Goal: Complete application form

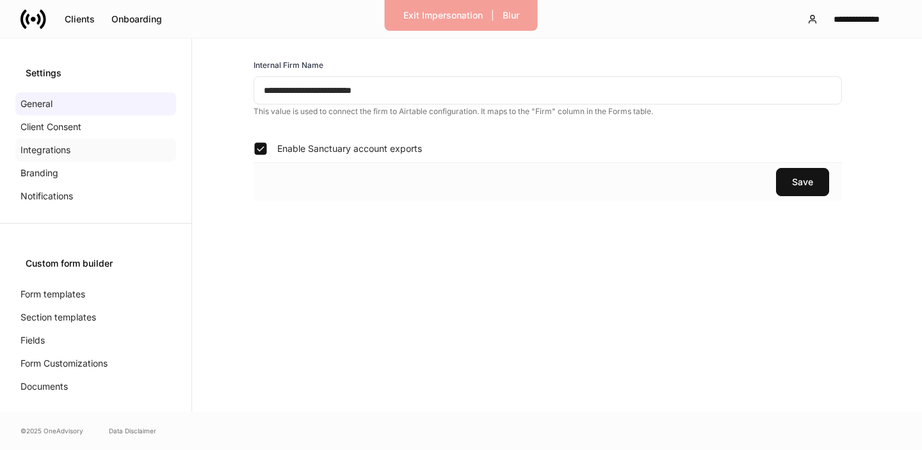
click at [96, 146] on div "Integrations" at bounding box center [95, 149] width 161 height 23
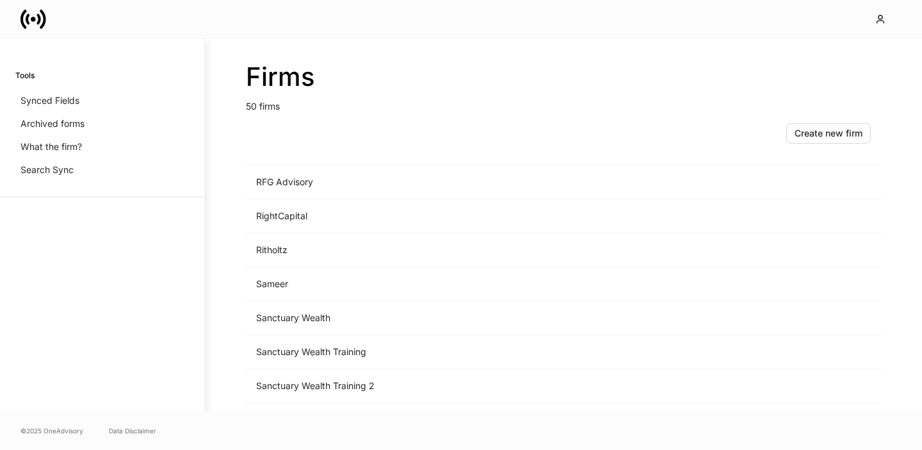
scroll to position [1357, 0]
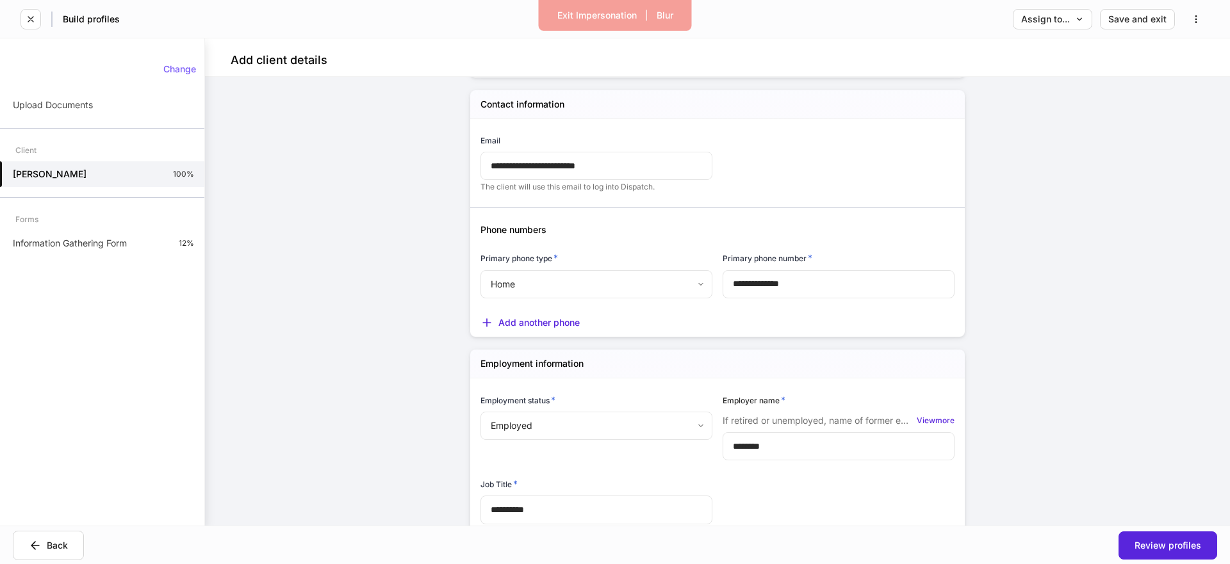
scroll to position [984, 0]
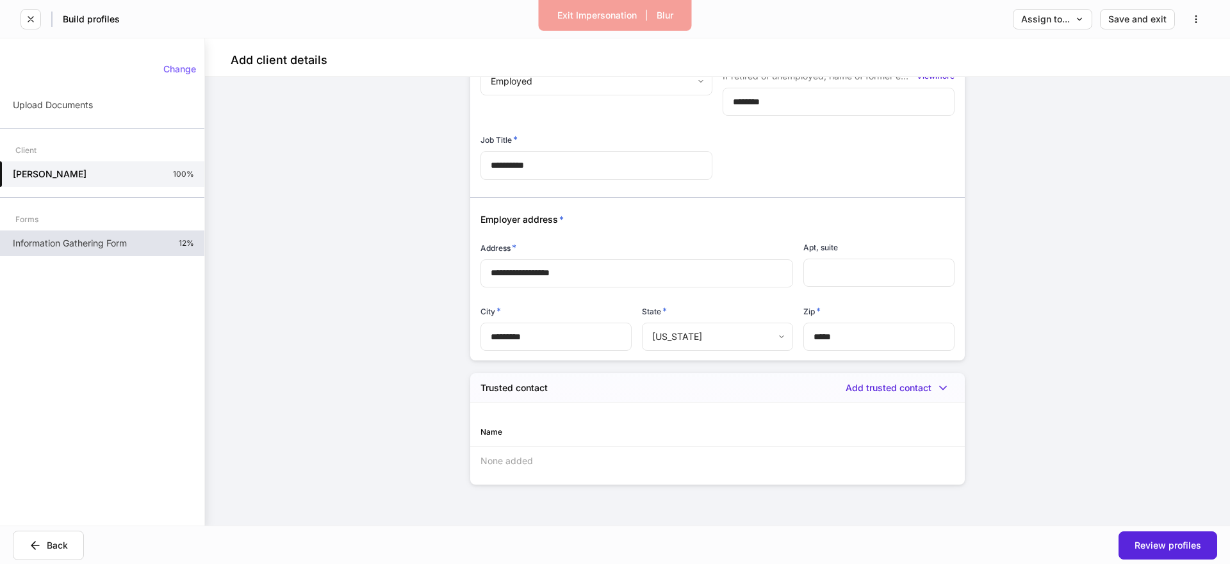
click at [79, 245] on p "Information Gathering Form" at bounding box center [70, 243] width 114 height 13
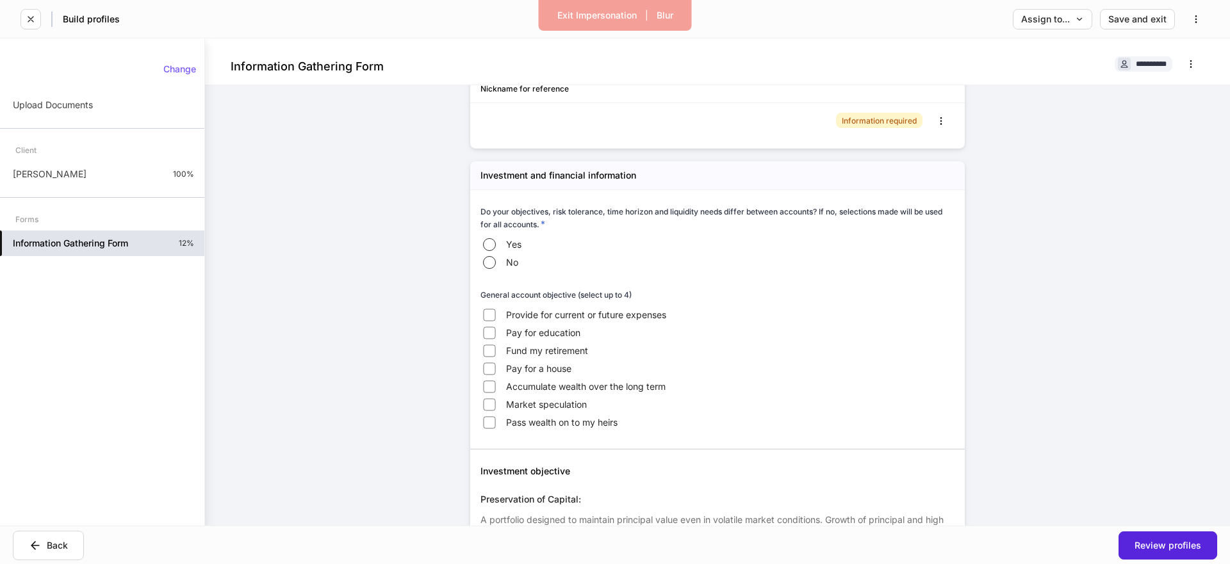
scroll to position [289, 0]
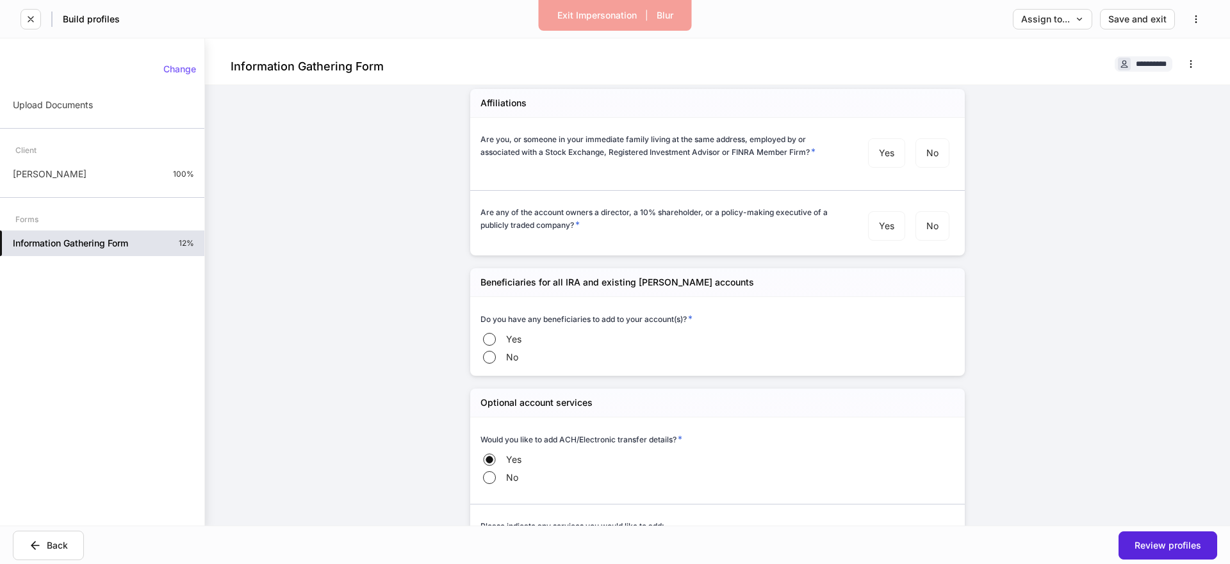
click at [500, 332] on label "Yes" at bounding box center [518, 339] width 77 height 18
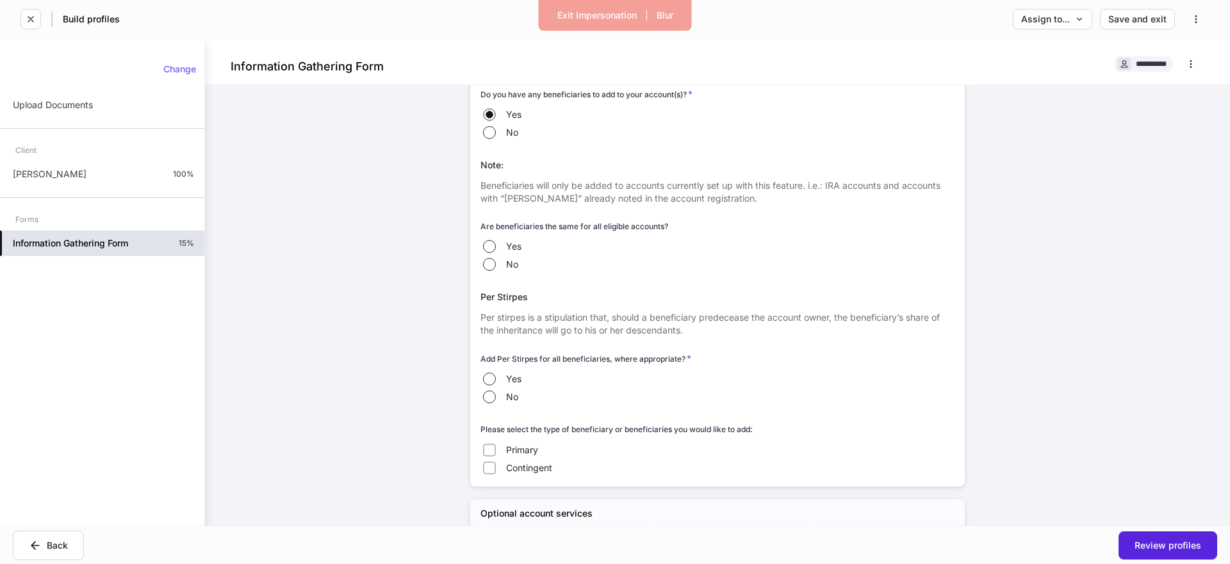
scroll to position [712, 0]
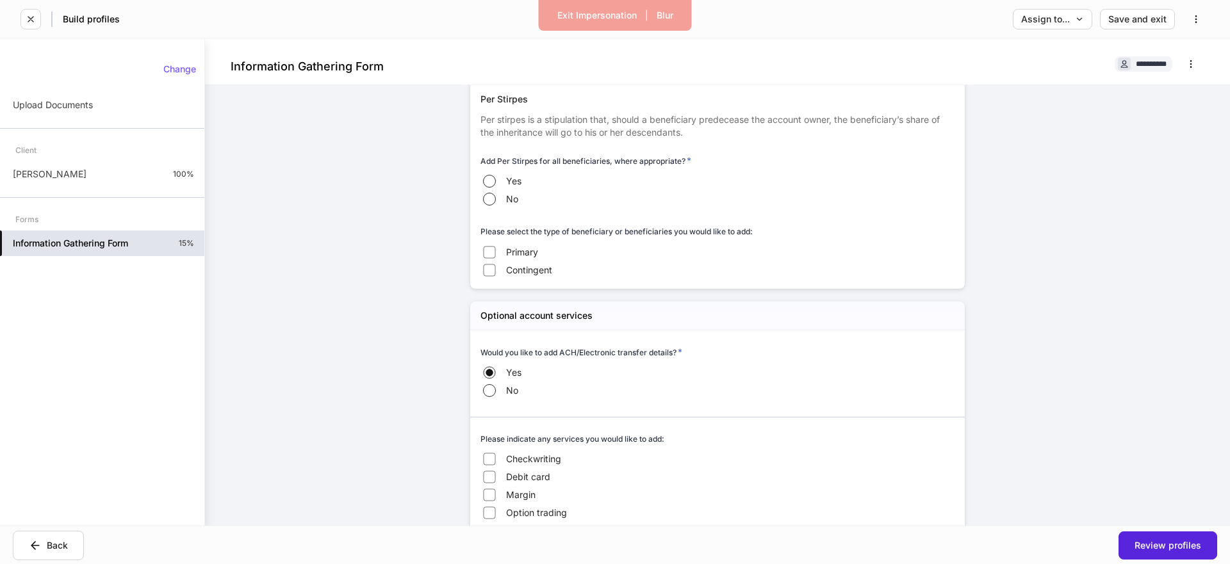
click at [498, 257] on label "Primary" at bounding box center [518, 252] width 77 height 18
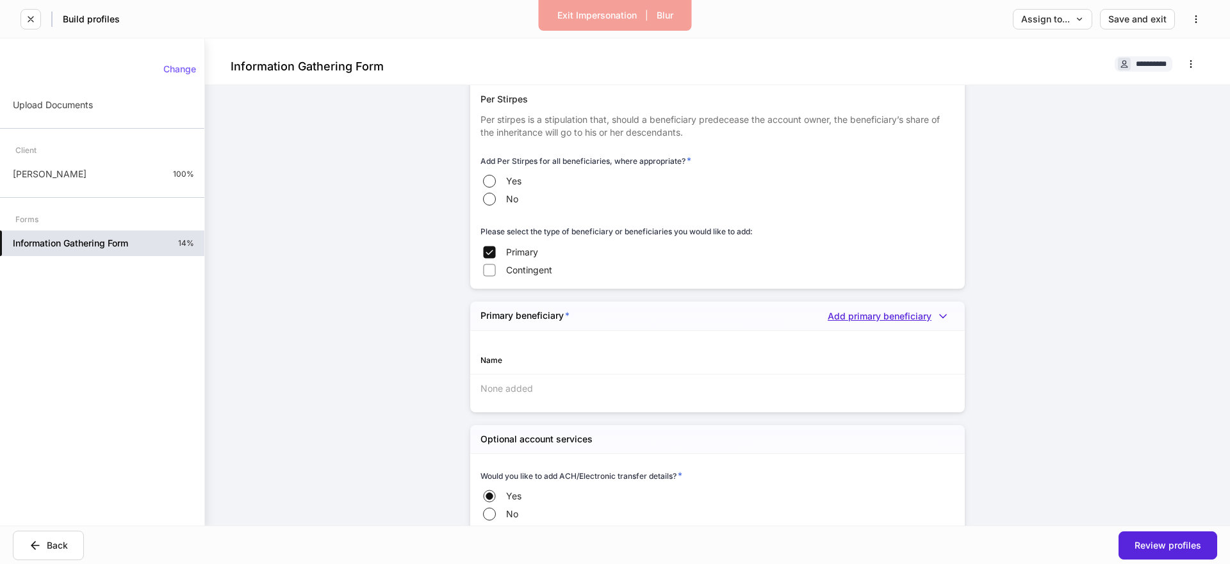
click at [882, 316] on div "Add primary beneficiary" at bounding box center [890, 316] width 127 height 13
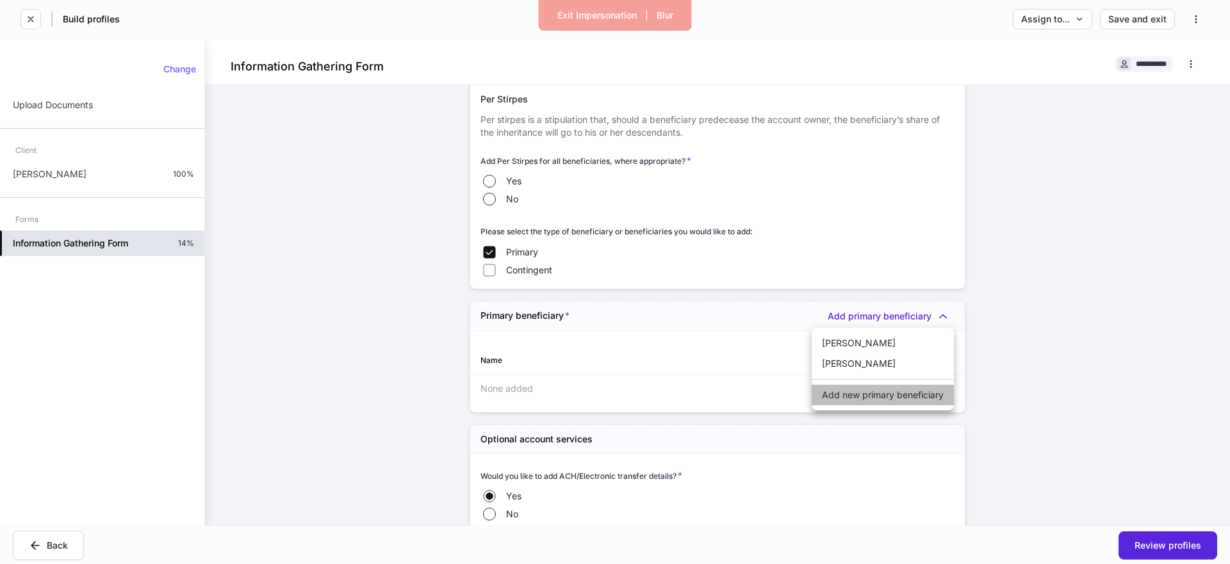
click at [868, 396] on li "Add new primary beneficiary" at bounding box center [882, 395] width 142 height 20
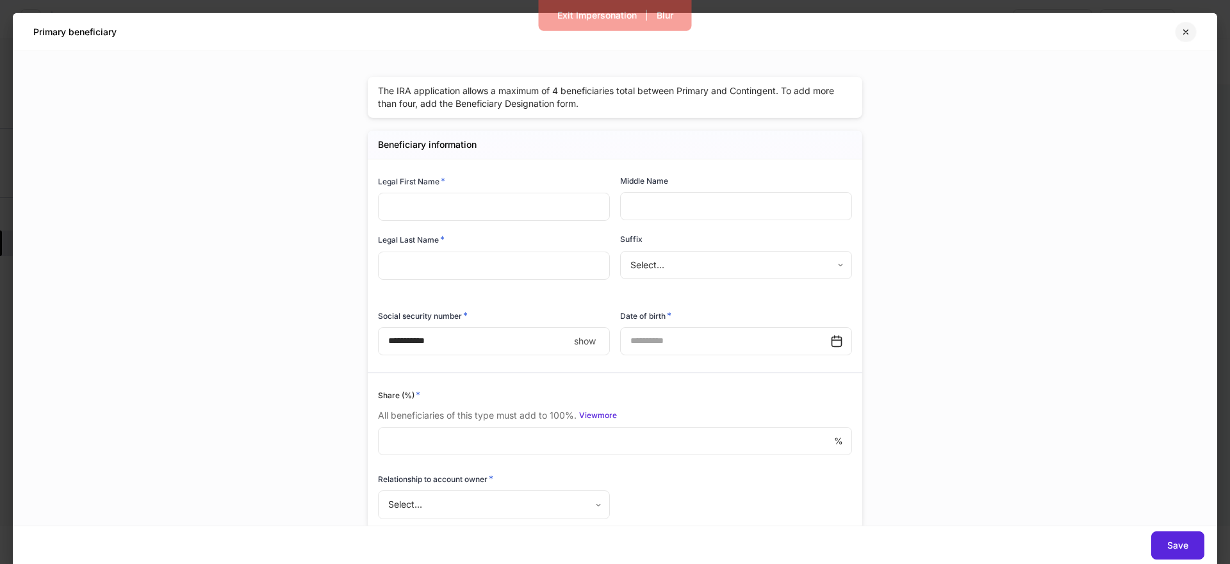
click at [1190, 33] on button "button" at bounding box center [1185, 32] width 22 height 20
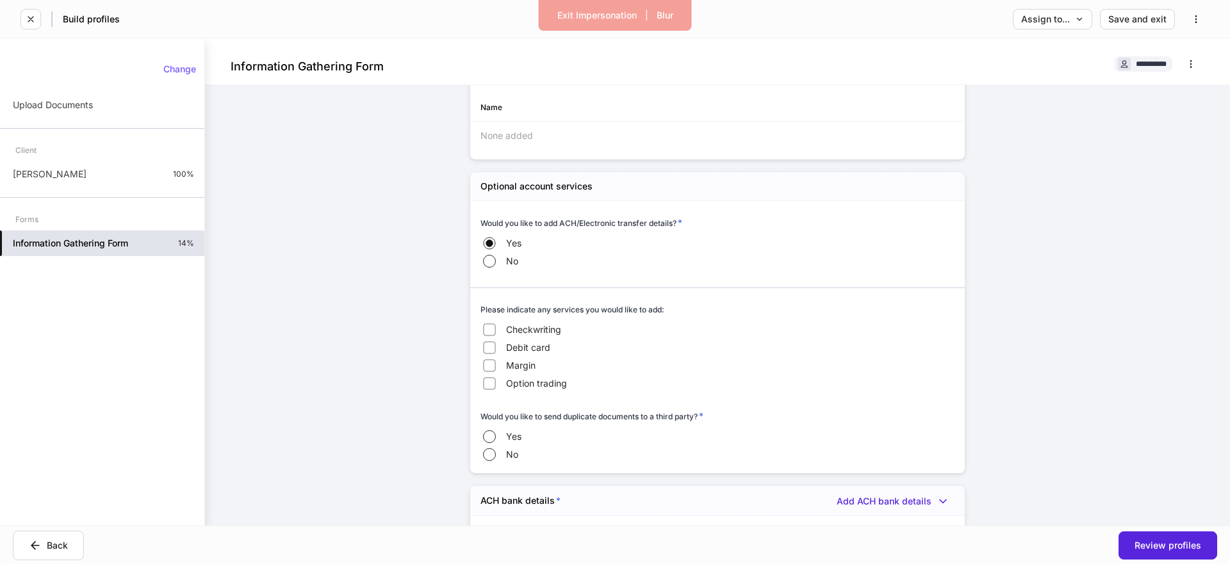
scroll to position [1092, 0]
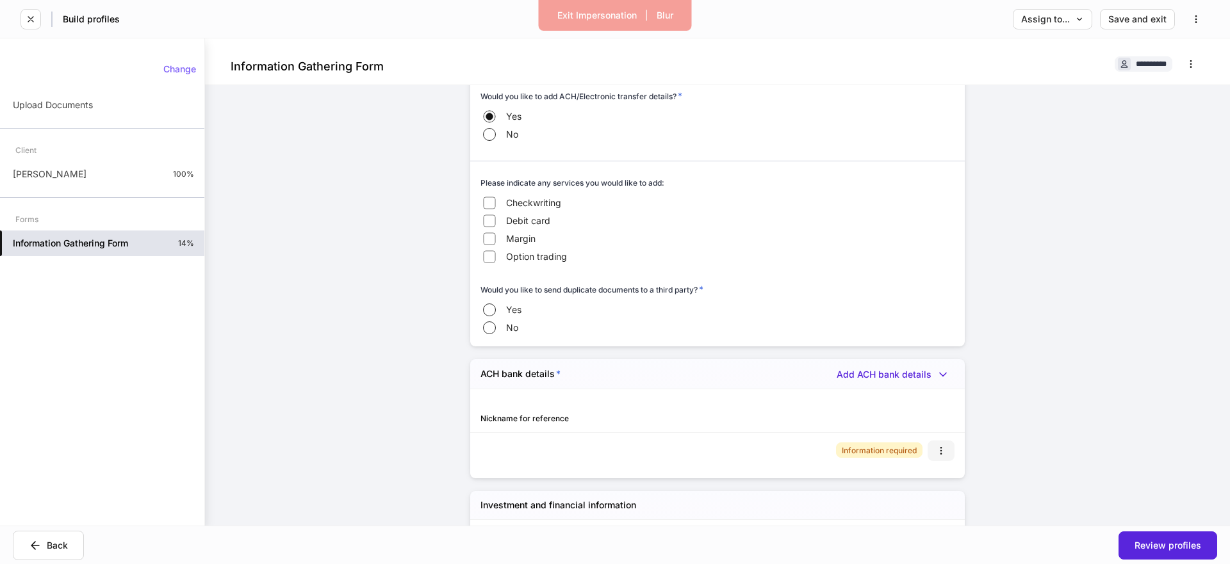
click at [938, 454] on icon "button" at bounding box center [941, 451] width 10 height 10
drag, startPoint x: 937, startPoint y: 485, endPoint x: 761, endPoint y: 439, distance: 181.9
click at [937, 485] on li "Edit" at bounding box center [930, 481] width 47 height 20
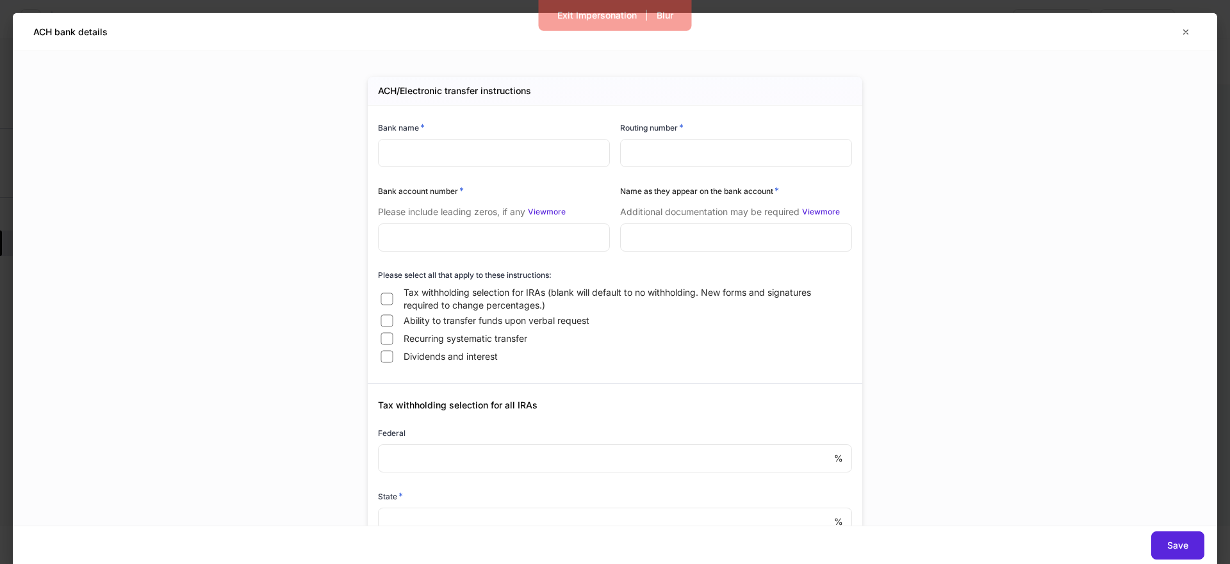
type input "*****"
type input "*******"
type input "*********"
type input "**********"
type input "**"
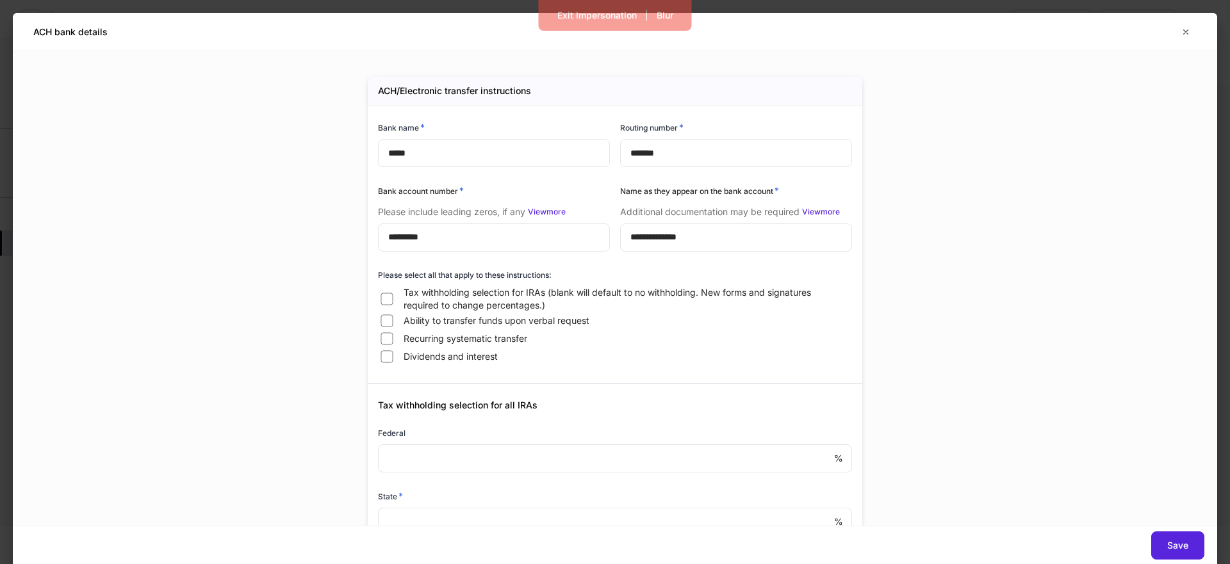
type input "**"
click at [1189, 32] on icon "button" at bounding box center [1185, 32] width 10 height 10
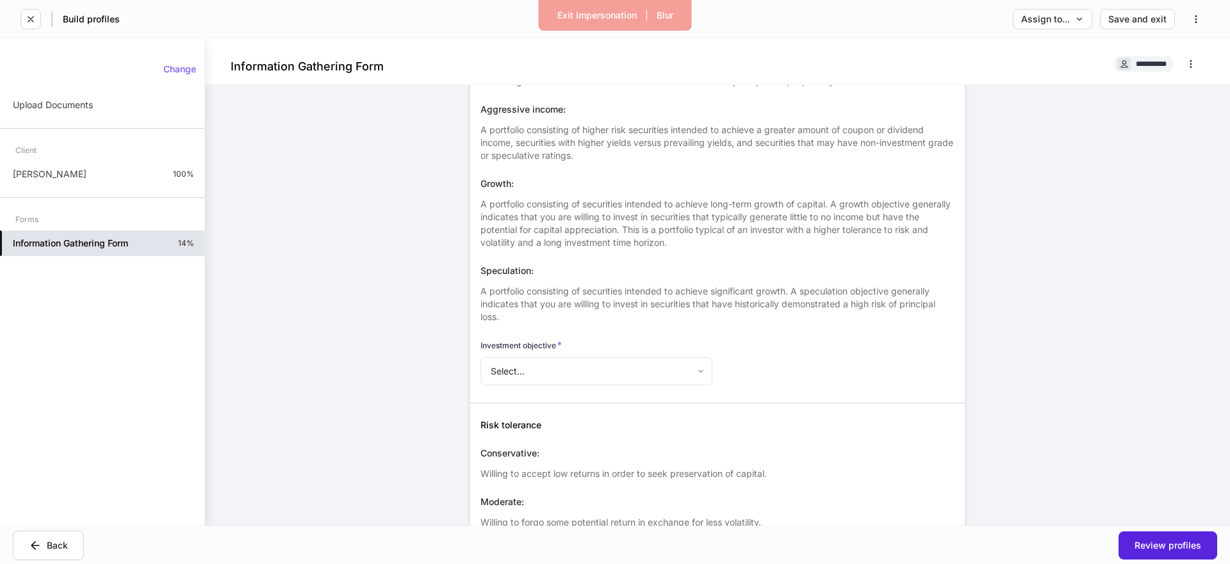
scroll to position [2218, 0]
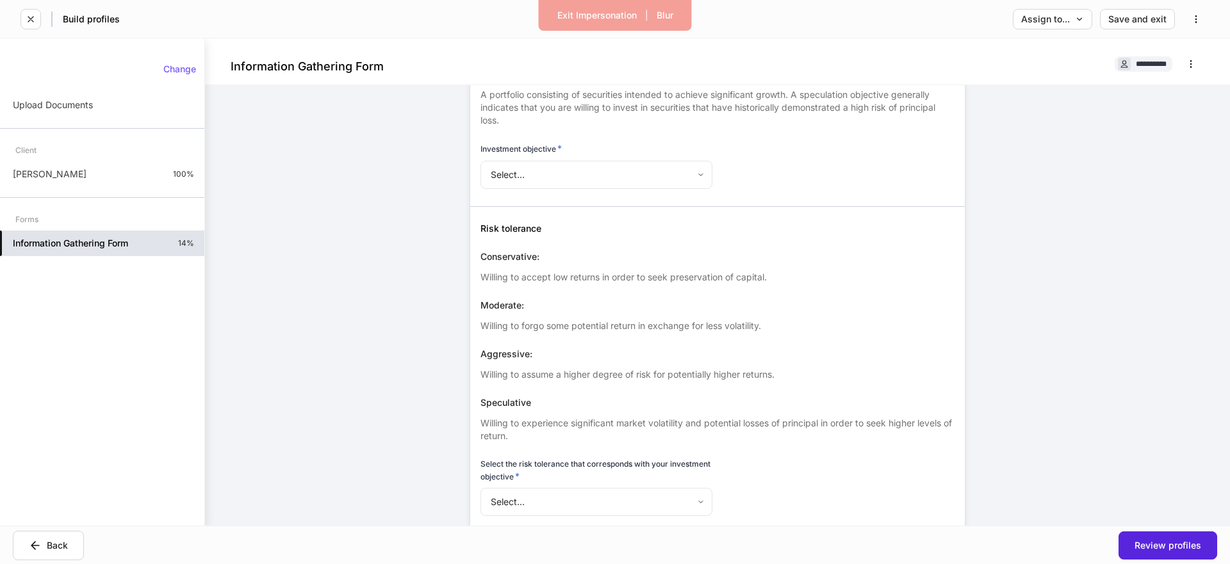
click at [847, 258] on div "Conservative:" at bounding box center [717, 256] width 474 height 13
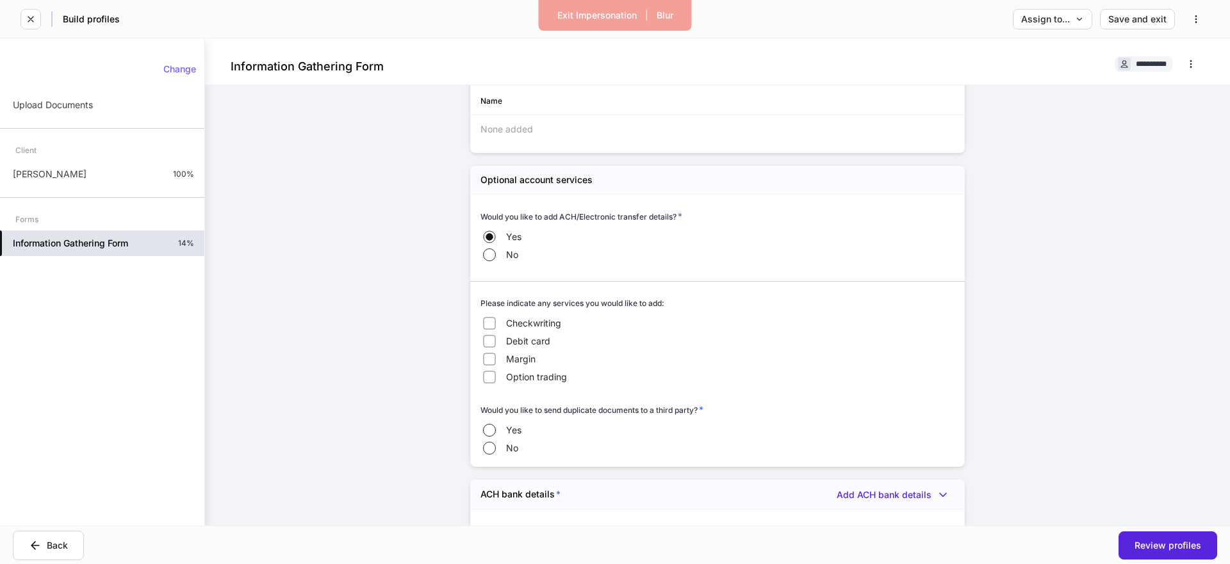
scroll to position [1135, 0]
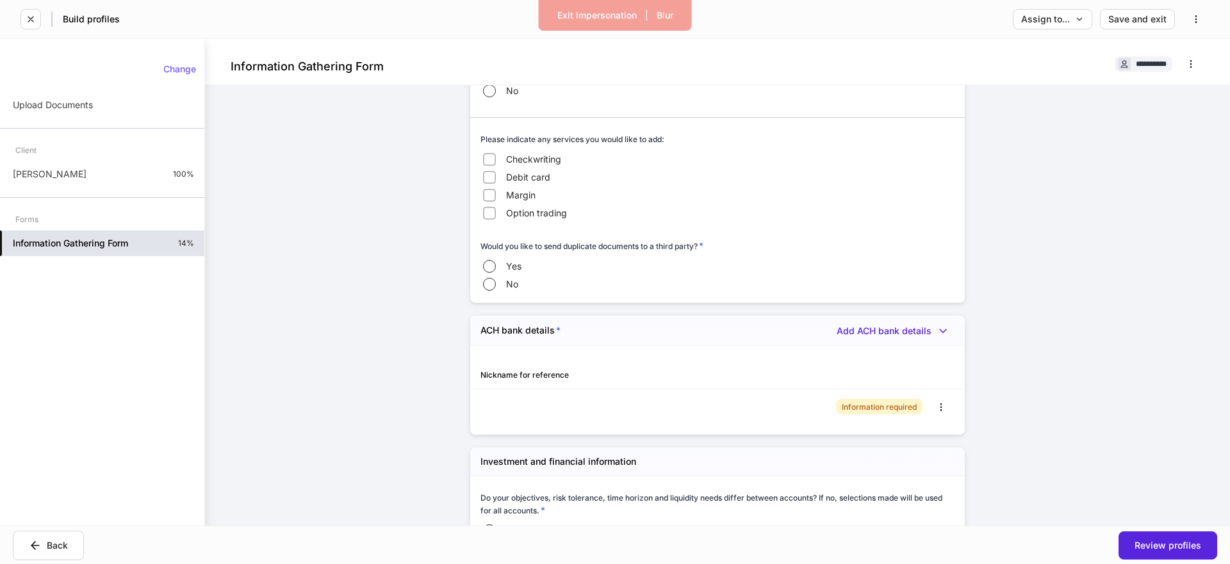
click at [523, 318] on div "ACH bank details * Add ACH bank details" at bounding box center [717, 330] width 494 height 29
click at [530, 158] on span "Checkwriting" at bounding box center [533, 159] width 55 height 13
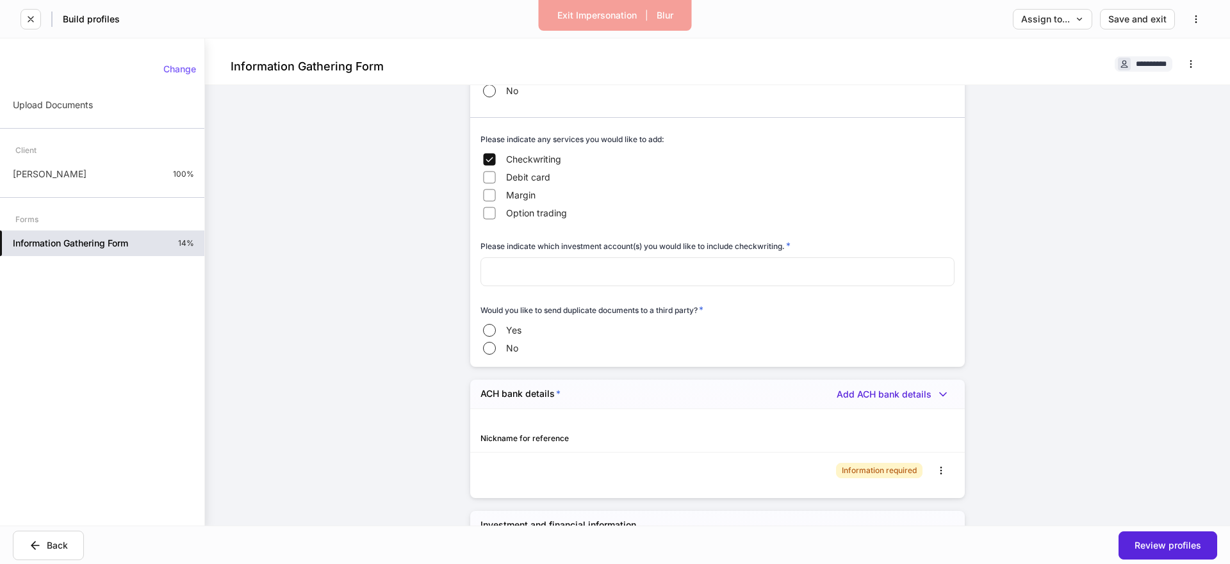
click at [500, 173] on label "Debit card" at bounding box center [548, 177] width 136 height 18
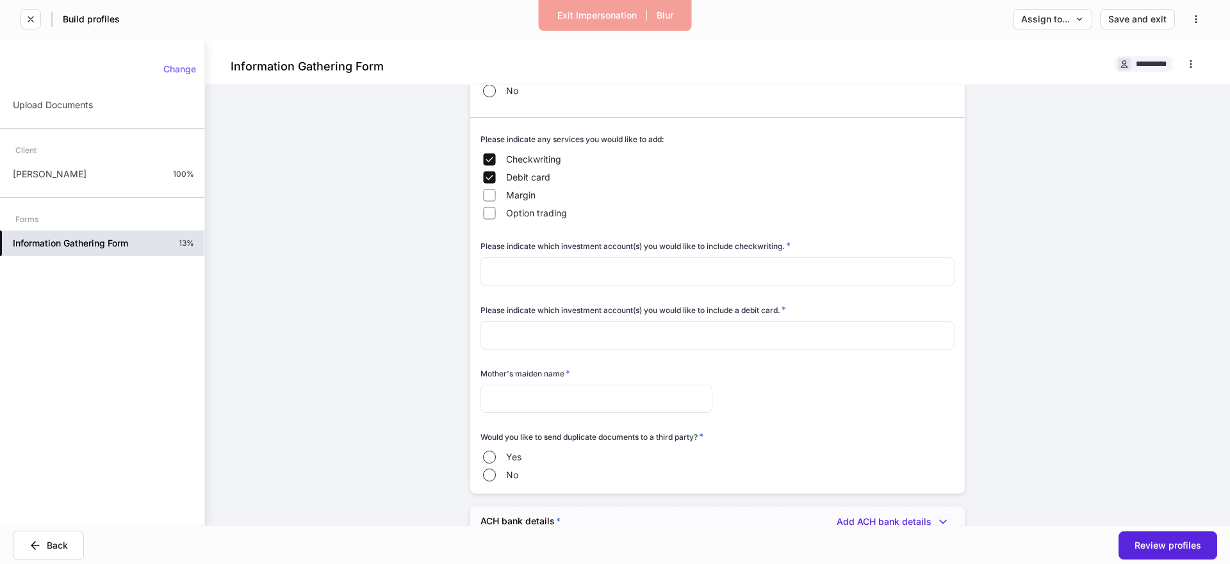
click at [506, 197] on span "Margin" at bounding box center [520, 195] width 29 height 13
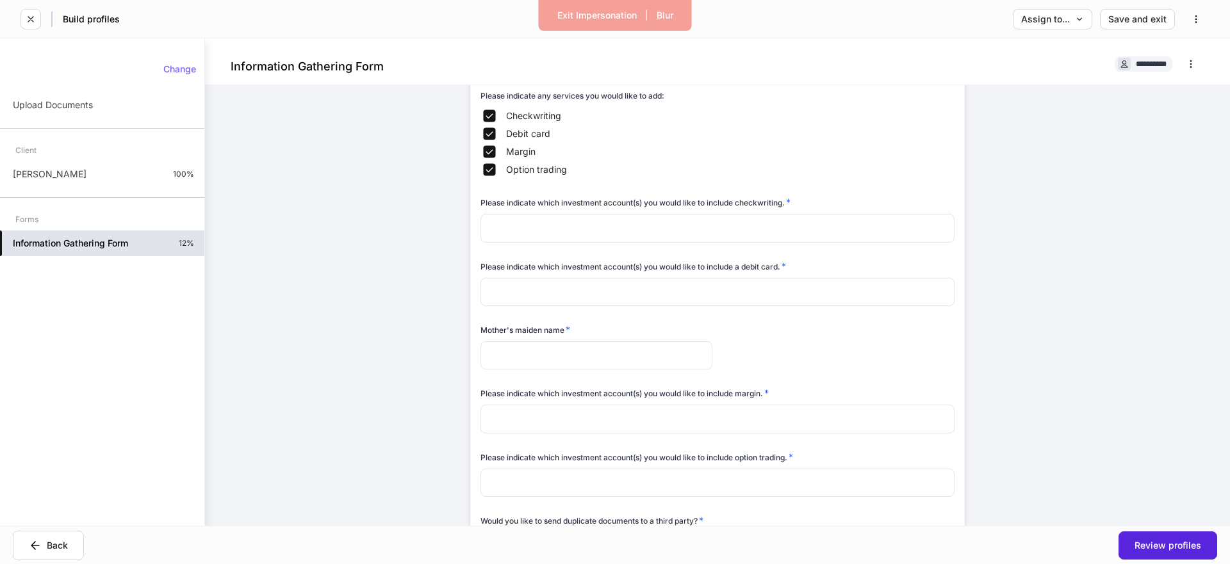
scroll to position [1184, 0]
click at [544, 167] on span "Option trading" at bounding box center [536, 164] width 61 height 13
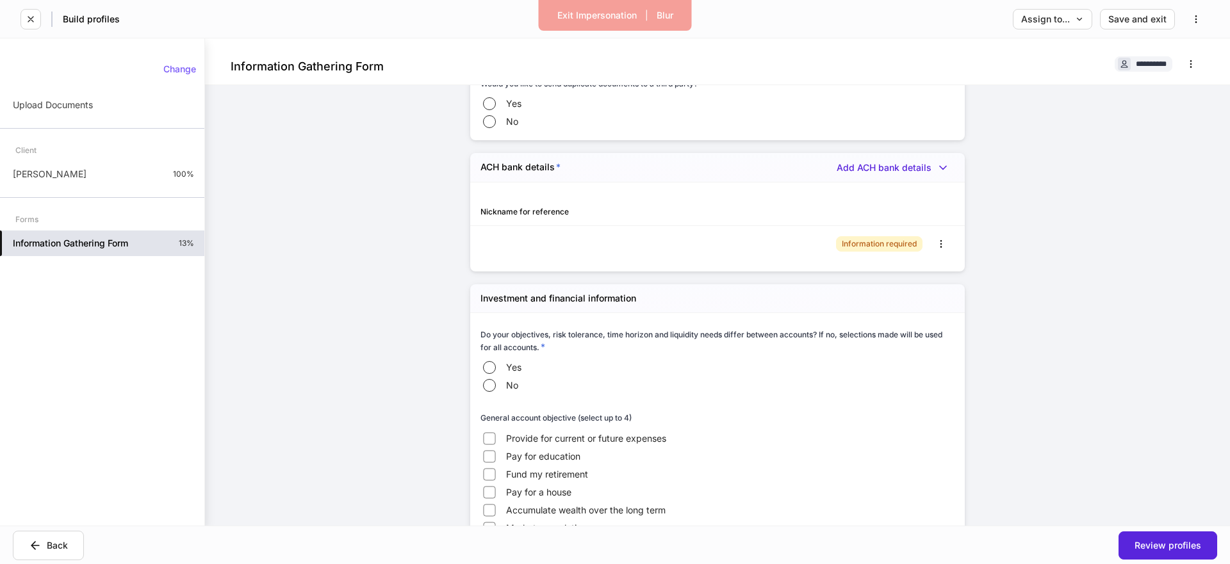
scroll to position [1454, 0]
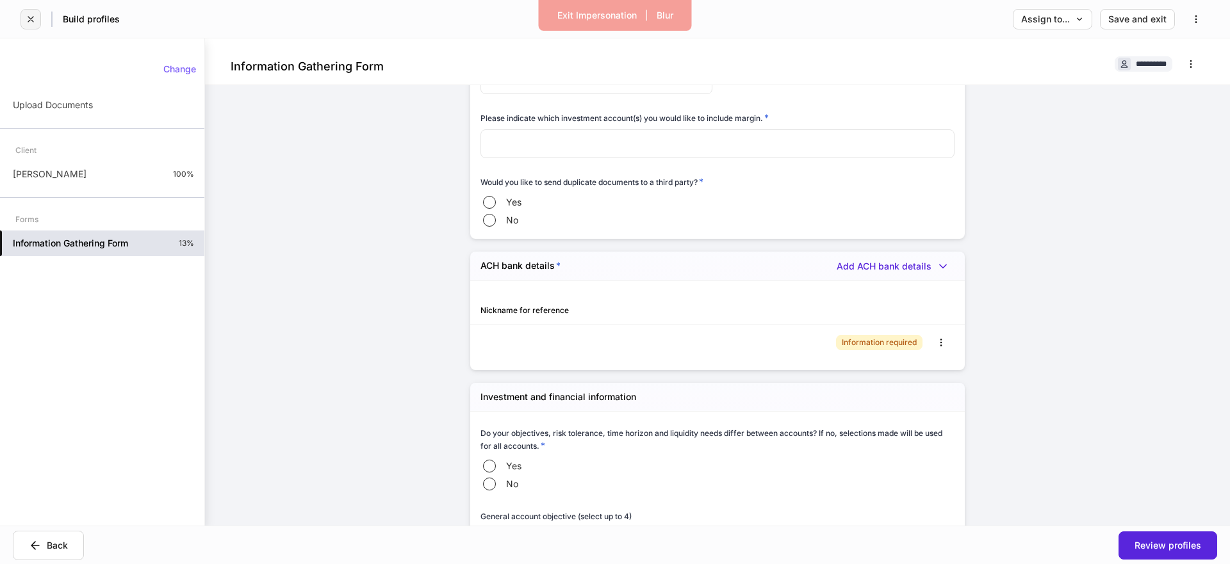
click at [29, 19] on icon "button" at bounding box center [31, 19] width 10 height 10
